Goal: Find specific page/section: Find specific page/section

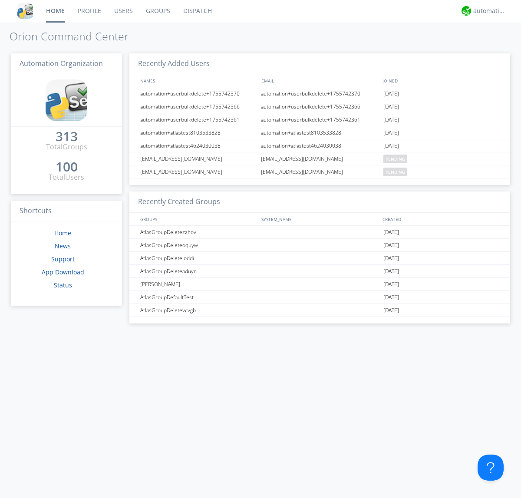
click at [197, 11] on link "Dispatch" at bounding box center [198, 11] width 42 height 22
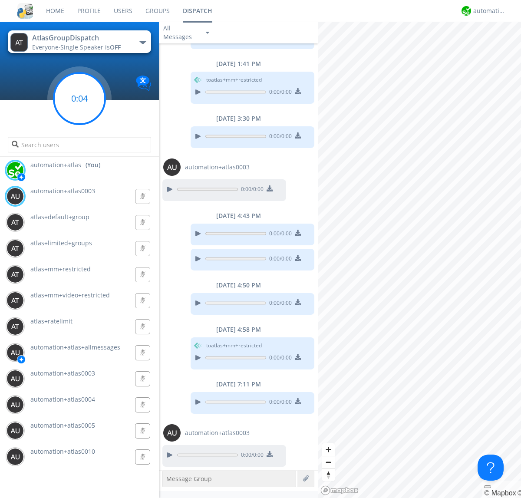
scroll to position [282, 0]
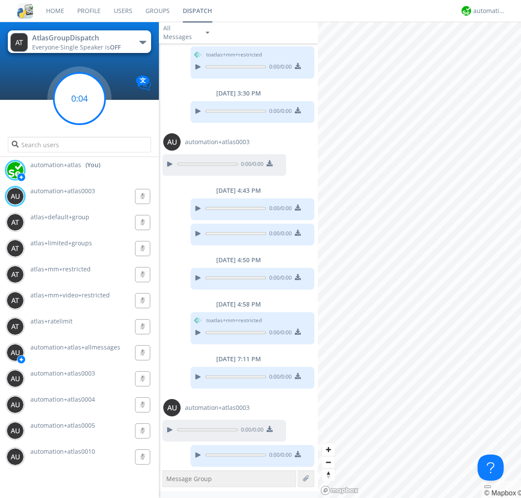
click at [79, 99] on g at bounding box center [79, 98] width 51 height 51
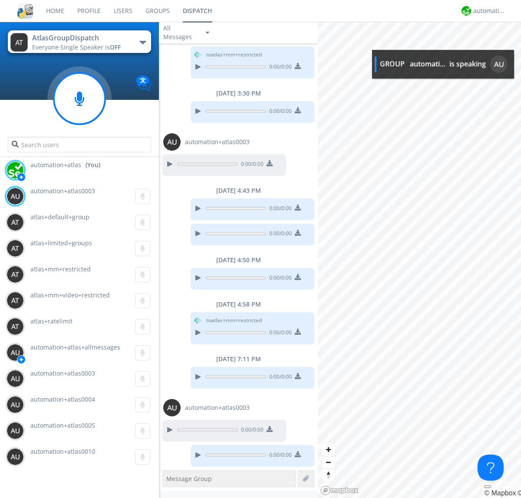
scroll to position [335, 0]
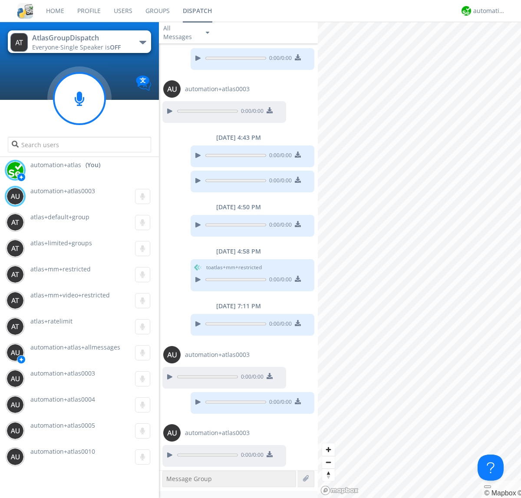
click at [142, 42] on div "button" at bounding box center [142, 42] width 7 height 3
click at [0, 0] on span "AtlasGroupDispatch2" at bounding box center [0, 0] width 0 height 0
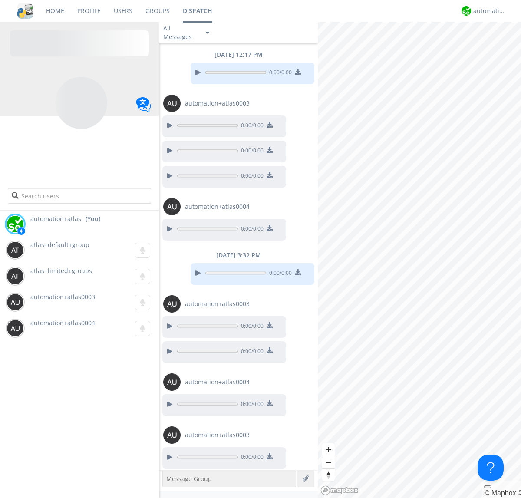
scroll to position [2, 0]
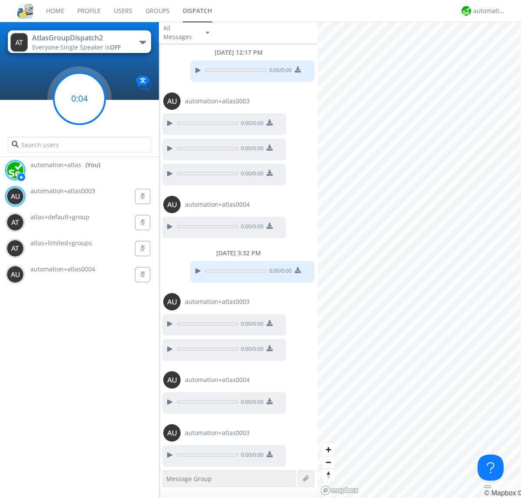
click at [79, 99] on g at bounding box center [79, 98] width 51 height 51
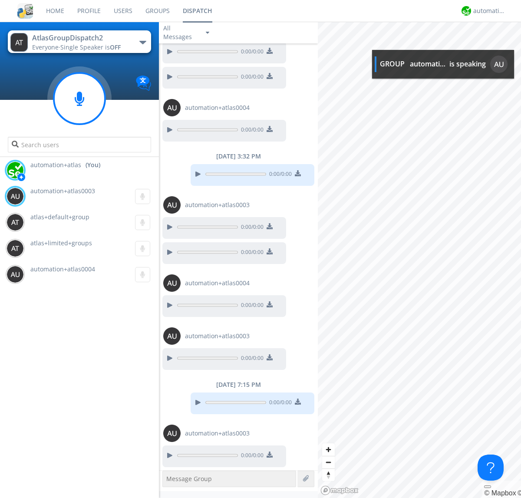
scroll to position [99, 0]
